Goal: Task Accomplishment & Management: Use online tool/utility

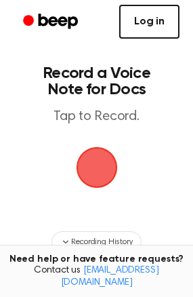
click at [159, 15] on link "Log in" at bounding box center [149, 22] width 60 height 34
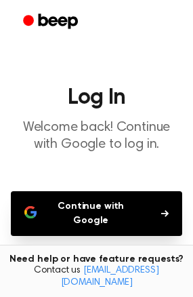
click at [112, 209] on button "Continue with Google" at bounding box center [97, 213] width 172 height 45
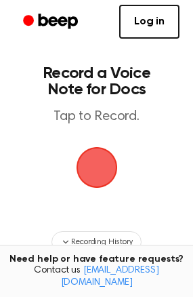
click at [101, 163] on span "button" at bounding box center [97, 168] width 76 height 76
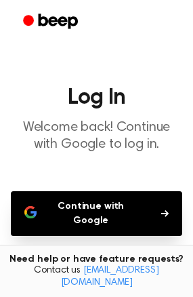
click at [125, 219] on button "Continue with Google" at bounding box center [97, 213] width 172 height 45
click at [142, 212] on button "Continue with Google" at bounding box center [97, 213] width 172 height 45
